Goal: Information Seeking & Learning: Learn about a topic

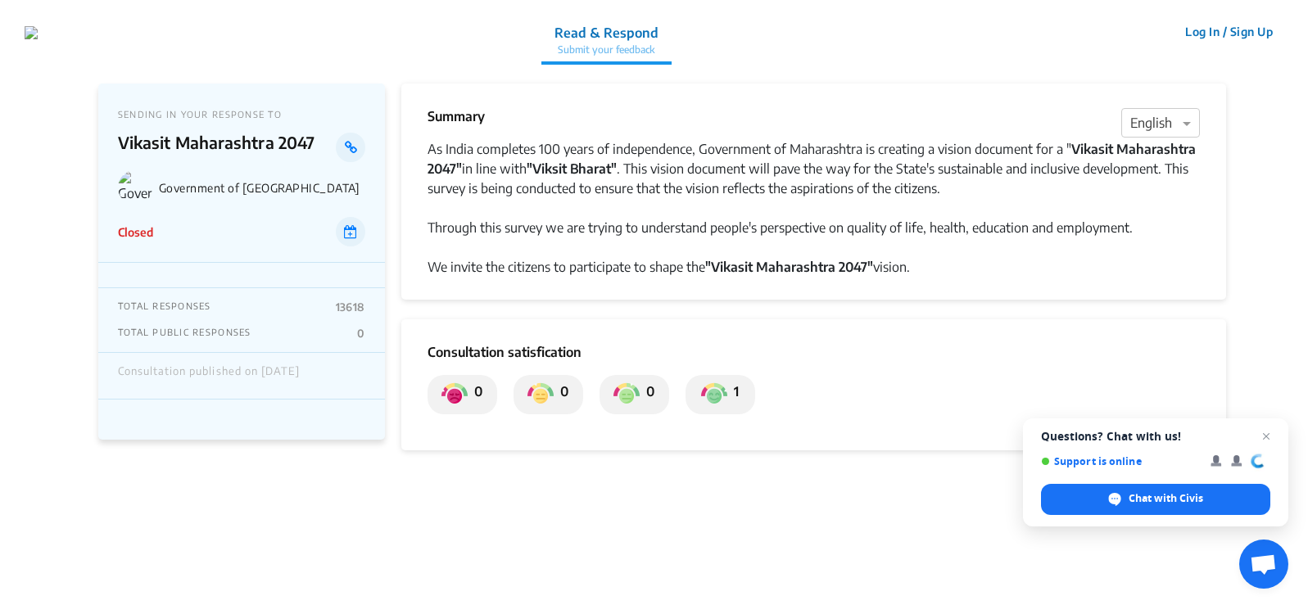
click at [430, 146] on div "Summary × English As India completes 100 years of independence, Government of M…" at bounding box center [813, 192] width 824 height 216
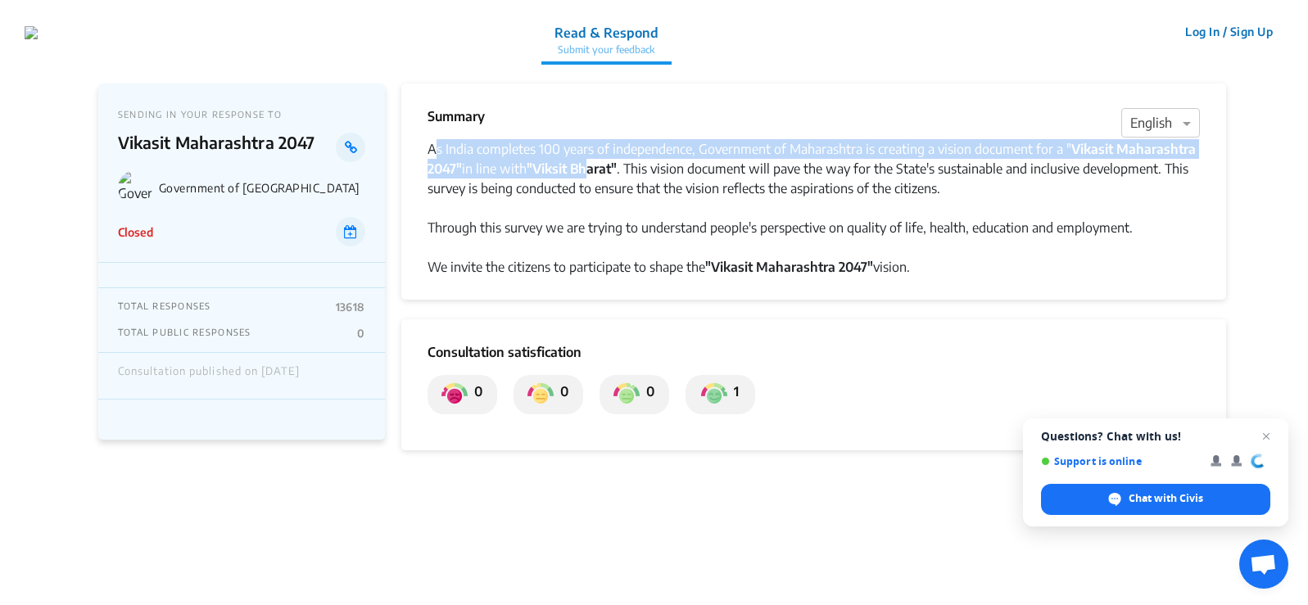
drag, startPoint x: 470, startPoint y: 153, endPoint x: 582, endPoint y: 168, distance: 113.1
click at [582, 168] on div "As India completes 100 years of independence, Government of Maharashtra is crea…" at bounding box center [813, 168] width 772 height 59
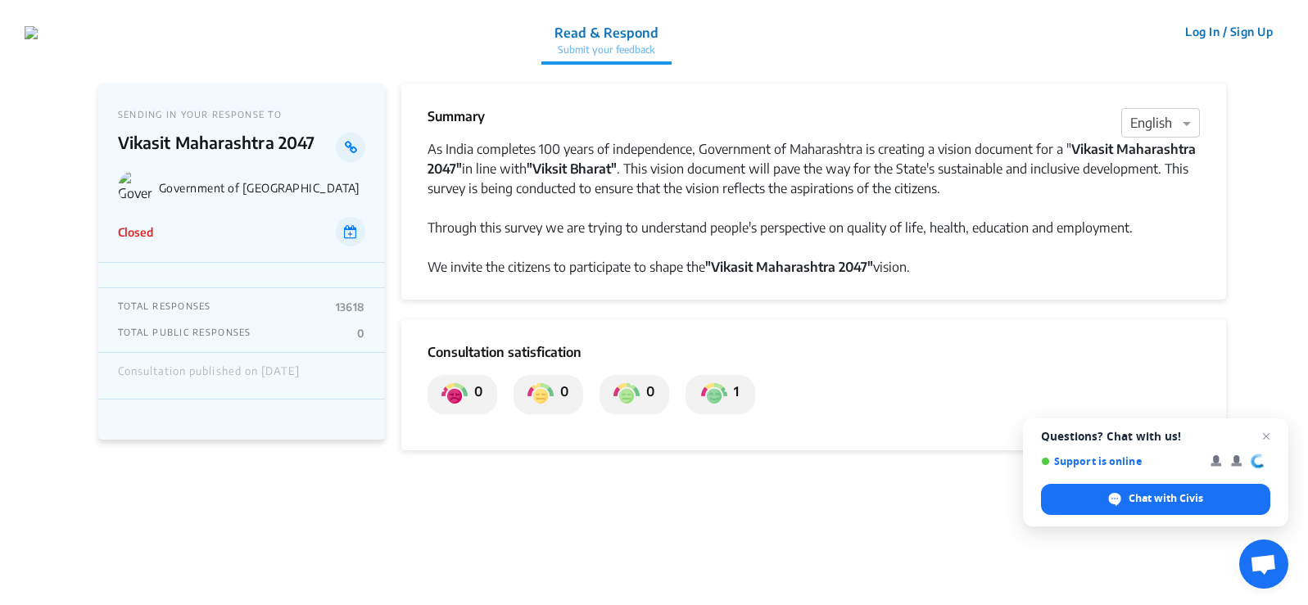
click at [219, 230] on div "Closed" at bounding box center [241, 231] width 247 height 29
drag, startPoint x: 126, startPoint y: 116, endPoint x: 242, endPoint y: 116, distance: 115.4
click at [242, 116] on p "SENDING IN YOUR RESPONSE TO" at bounding box center [241, 114] width 247 height 11
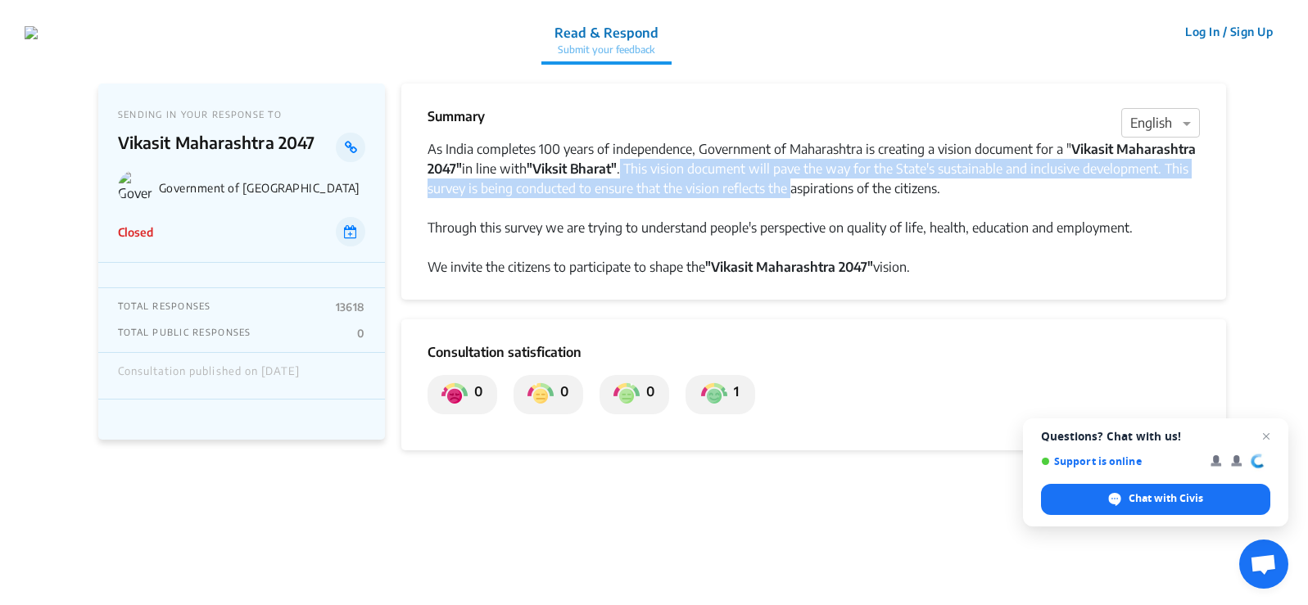
drag, startPoint x: 625, startPoint y: 165, endPoint x: 793, endPoint y: 178, distance: 168.4
click at [793, 178] on div "As India completes 100 years of independence, Government of Maharashtra is crea…" at bounding box center [813, 168] width 772 height 59
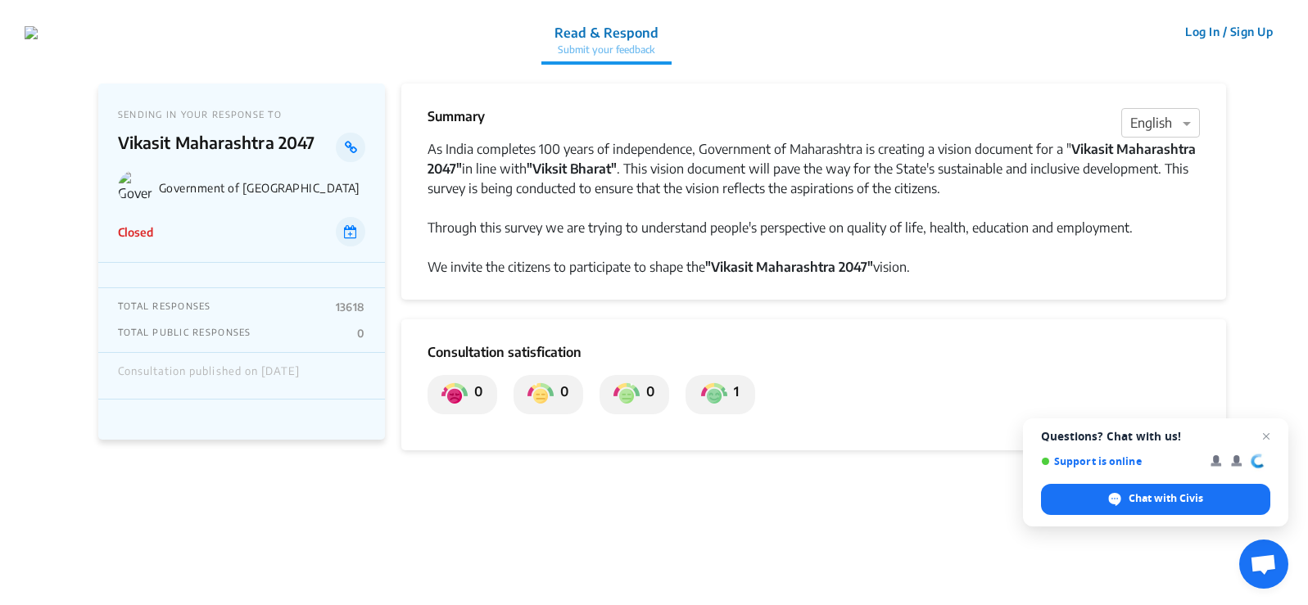
click at [287, 336] on div "TOTAL PUBLIC RESPONSES 0" at bounding box center [241, 333] width 247 height 13
click at [291, 368] on div "Consultation published on [DATE]" at bounding box center [209, 375] width 182 height 21
